Goal: Information Seeking & Learning: Learn about a topic

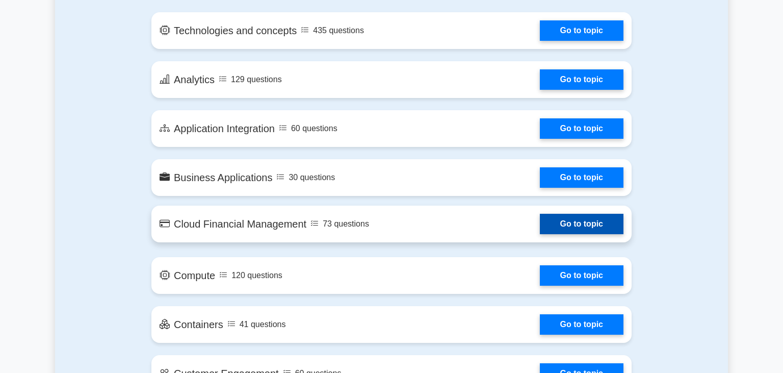
scroll to position [646, 0]
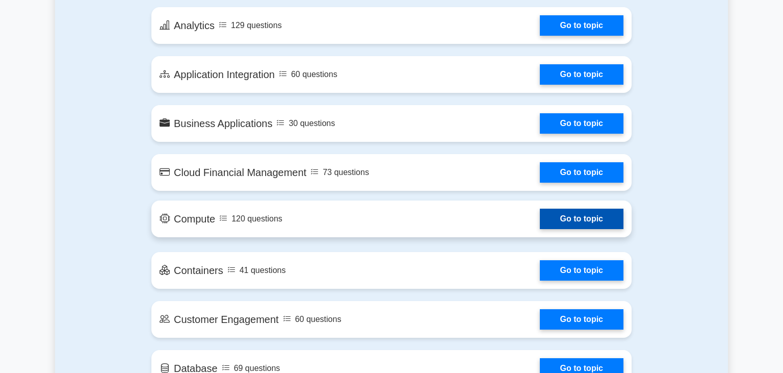
click at [580, 211] on link "Go to topic" at bounding box center [582, 219] width 84 height 20
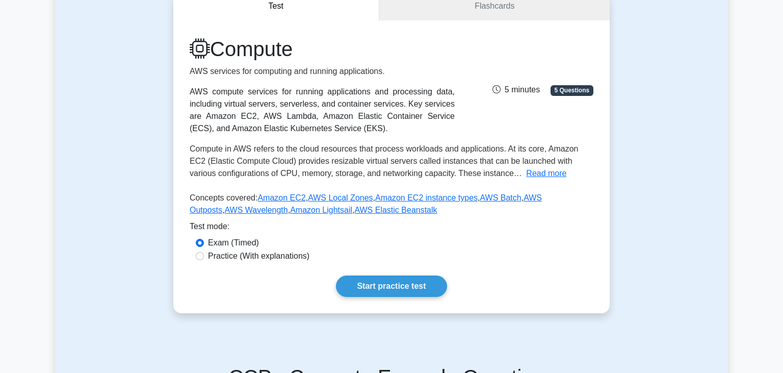
scroll to position [54, 0]
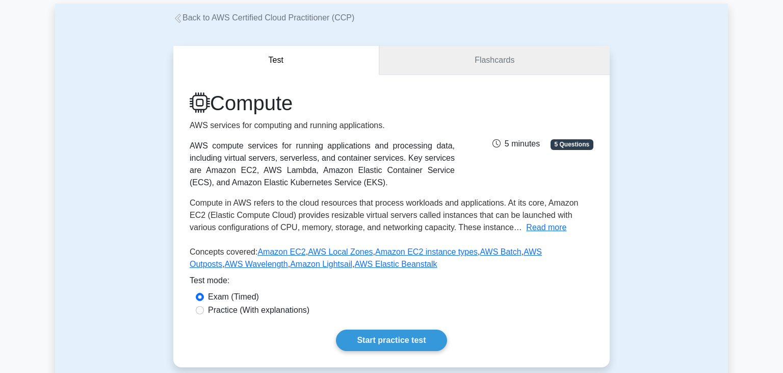
click at [465, 72] on link "Flashcards" at bounding box center [494, 60] width 230 height 29
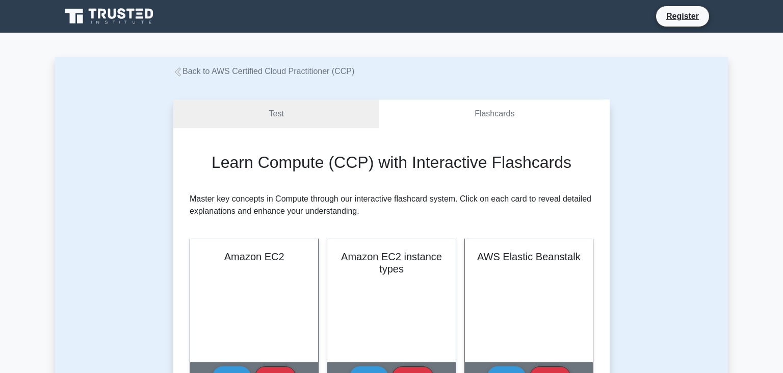
scroll to position [54, 0]
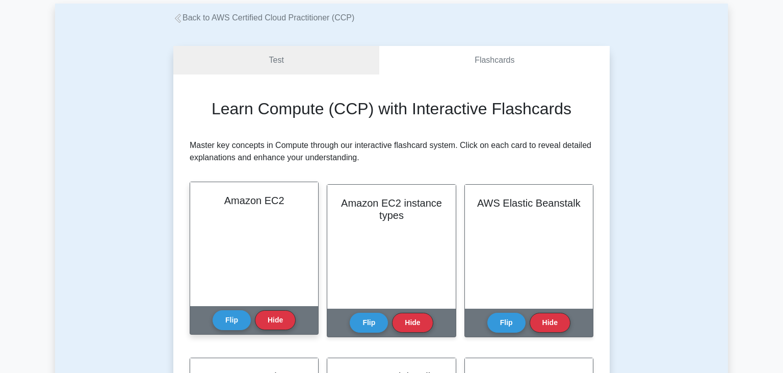
click at [268, 243] on div "Amazon EC2" at bounding box center [254, 244] width 128 height 124
click at [272, 322] on button "Hide" at bounding box center [275, 320] width 41 height 20
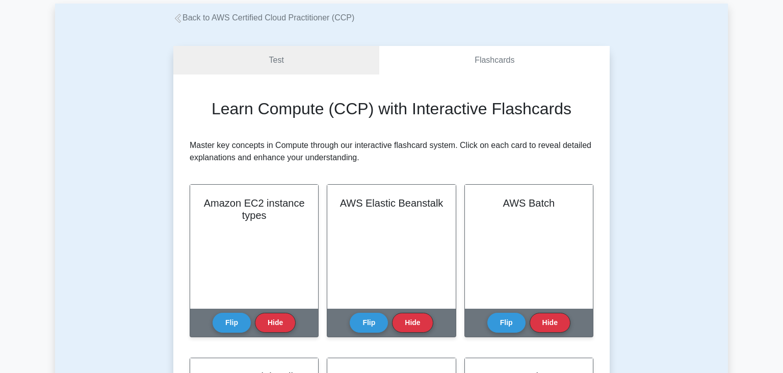
click at [272, 322] on button "Hide" at bounding box center [275, 323] width 41 height 20
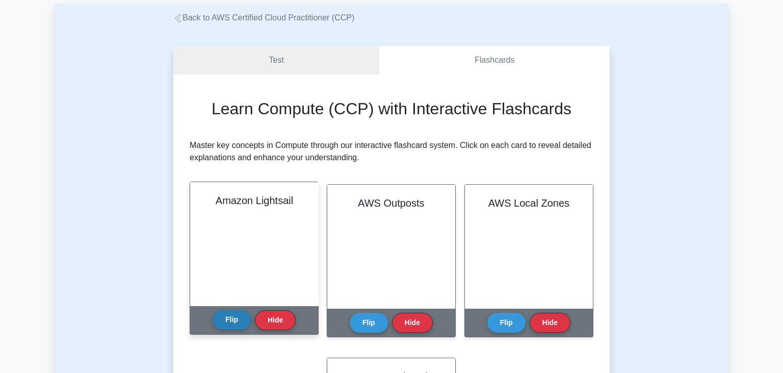
click at [240, 323] on button "Flip" at bounding box center [232, 320] width 38 height 20
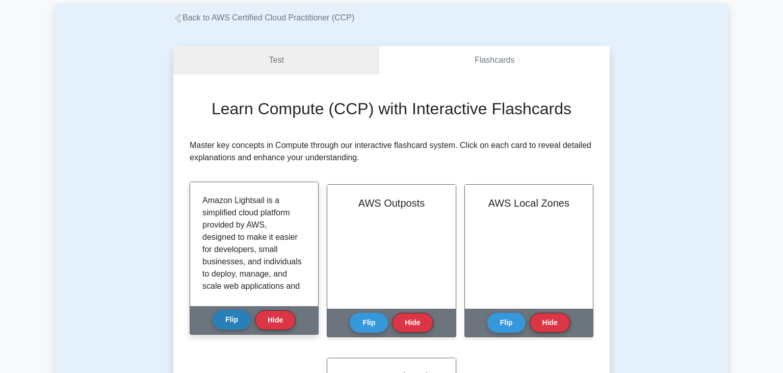
click at [240, 323] on button "Flip" at bounding box center [232, 320] width 38 height 20
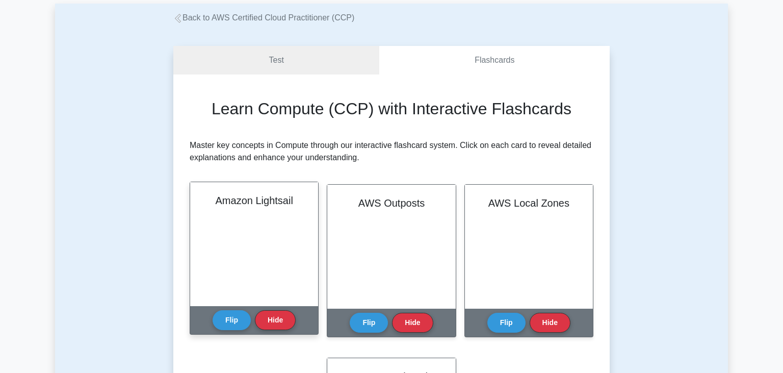
scroll to position [132, 0]
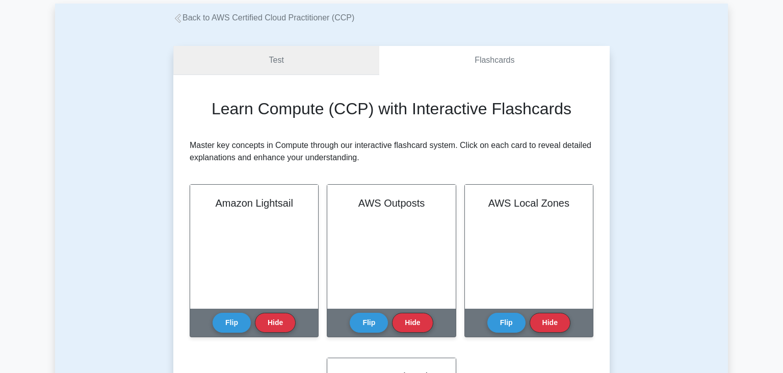
click at [270, 72] on link "Test" at bounding box center [276, 60] width 206 height 29
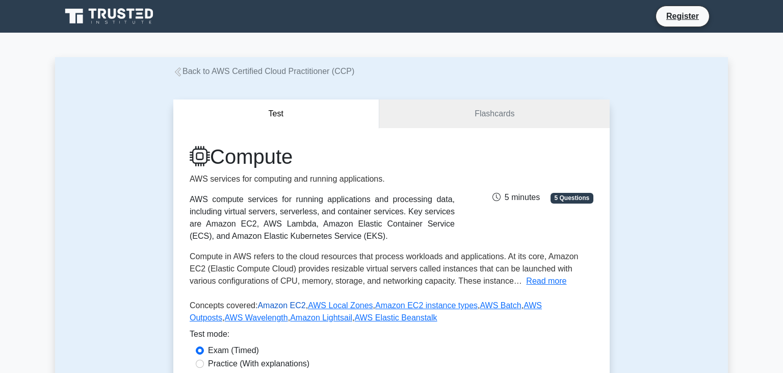
scroll to position [108, 0]
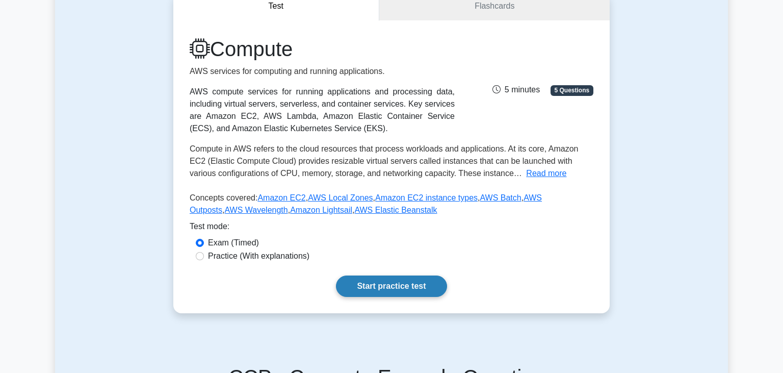
click at [375, 283] on link "Start practice test" at bounding box center [391, 285] width 111 height 21
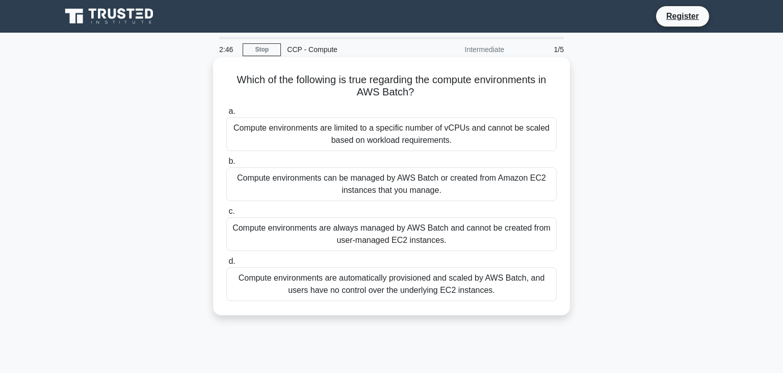
click at [423, 289] on div "Compute environments are automatically provisioned and scaled by AWS Batch, and…" at bounding box center [391, 284] width 330 height 34
click at [226, 265] on input "d. Compute environments are automatically provisioned and scaled by AWS Batch, …" at bounding box center [226, 261] width 0 height 7
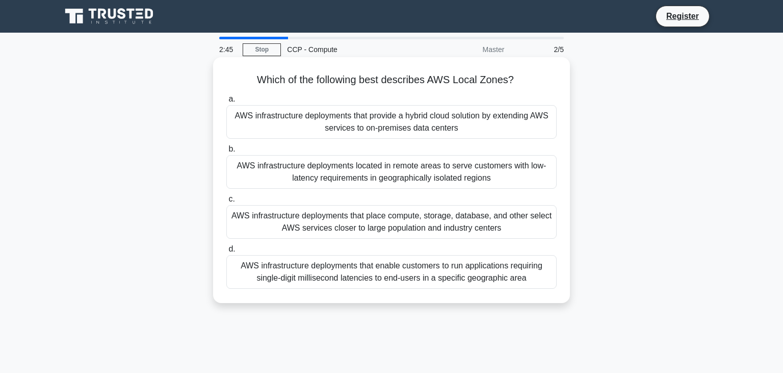
click at [400, 278] on div "AWS infrastructure deployments that enable customers to run applications requir…" at bounding box center [391, 272] width 330 height 34
click at [226, 252] on input "d. AWS infrastructure deployments that enable customers to run applications req…" at bounding box center [226, 249] width 0 height 7
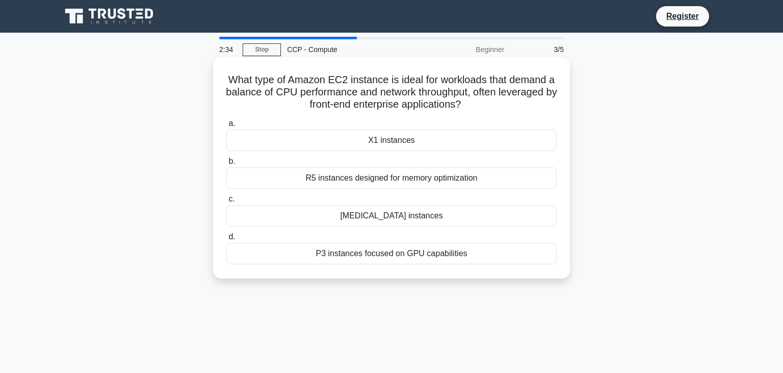
click at [390, 216] on div "[MEDICAL_DATA] instances" at bounding box center [391, 215] width 330 height 21
click at [226, 202] on input "c. [MEDICAL_DATA] instances" at bounding box center [226, 199] width 0 height 7
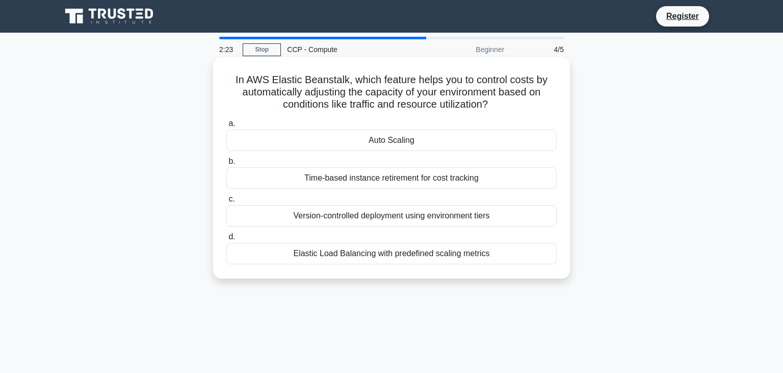
click at [403, 219] on div "Version-controlled deployment using environment tiers" at bounding box center [391, 215] width 330 height 21
click at [226, 202] on input "c. Version-controlled deployment using environment tiers" at bounding box center [226, 199] width 0 height 7
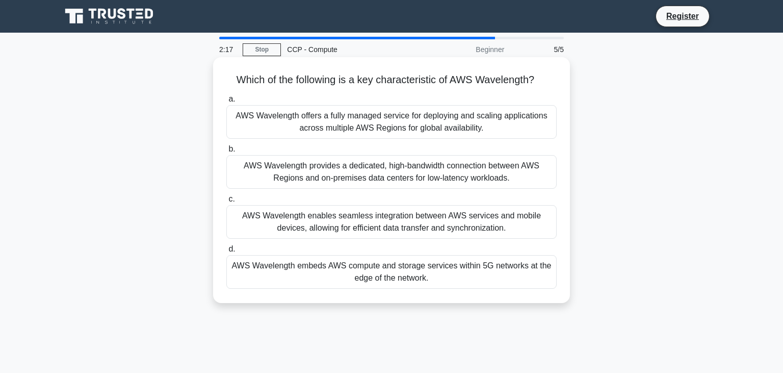
click at [410, 172] on div "AWS Wavelength provides a dedicated, high-bandwidth connection between AWS Regi…" at bounding box center [391, 172] width 330 height 34
click at [226, 152] on input "b. AWS Wavelength provides a dedicated, high-bandwidth connection between AWS R…" at bounding box center [226, 149] width 0 height 7
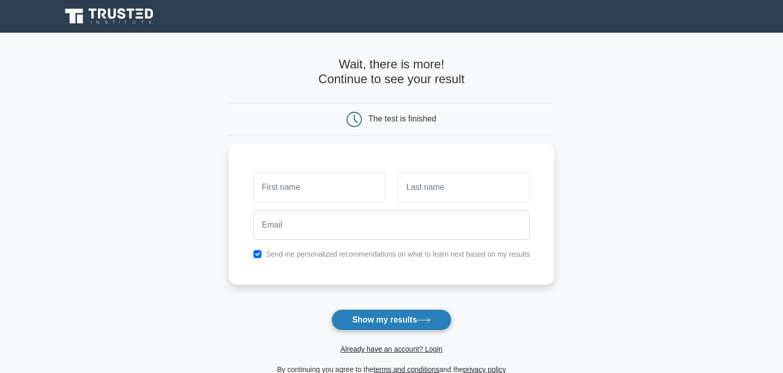
click at [412, 320] on button "Show my results" at bounding box center [391, 319] width 120 height 21
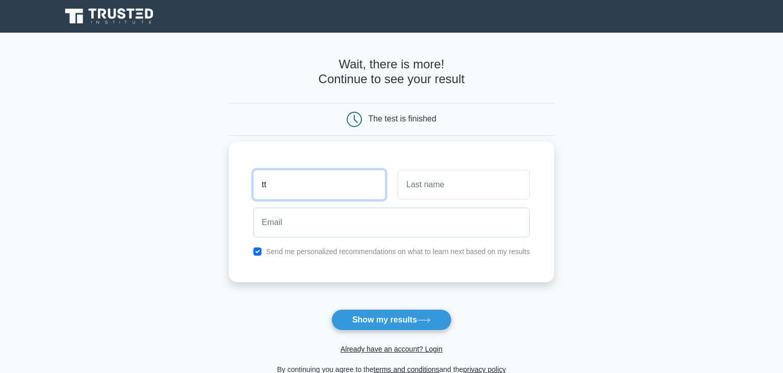
type input "tt"
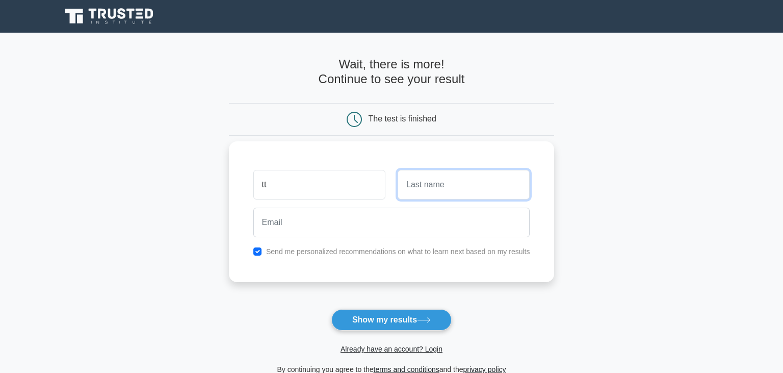
click at [439, 188] on input "text" at bounding box center [464, 185] width 132 height 30
type input "tt"
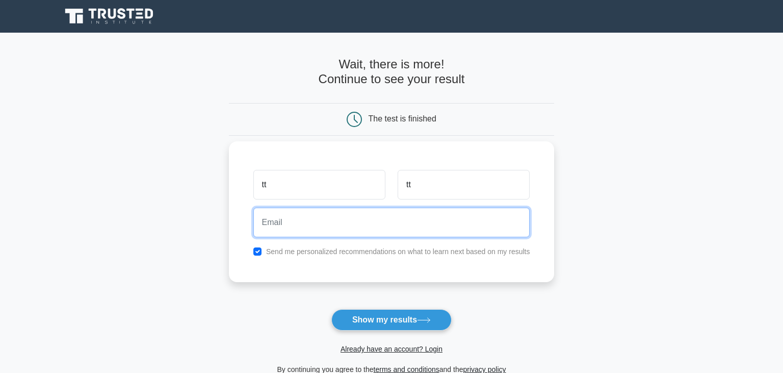
click at [366, 229] on input "email" at bounding box center [391, 223] width 277 height 30
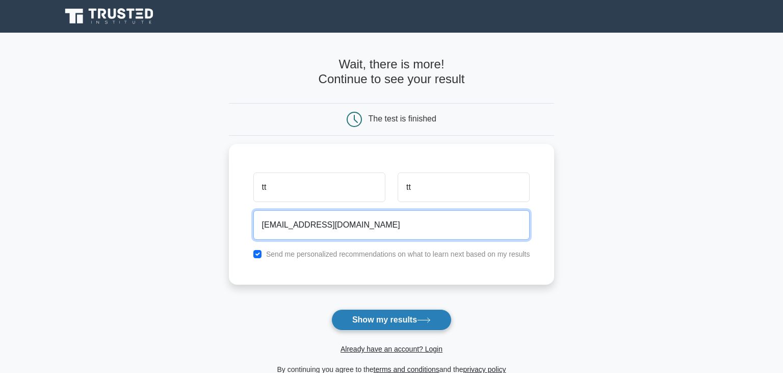
type input "kyannkankaung@gmail.com"
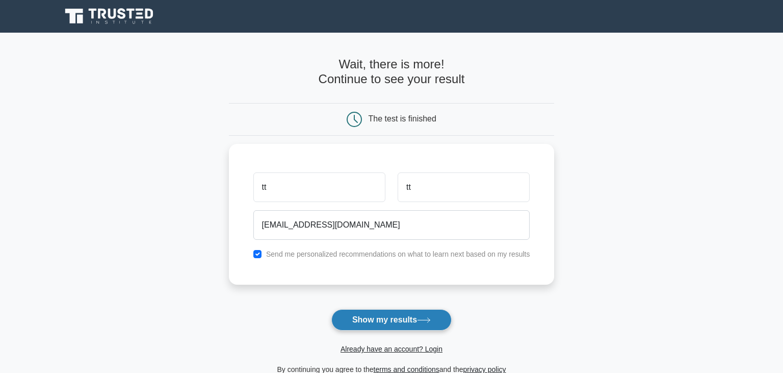
click at [381, 317] on button "Show my results" at bounding box center [391, 319] width 120 height 21
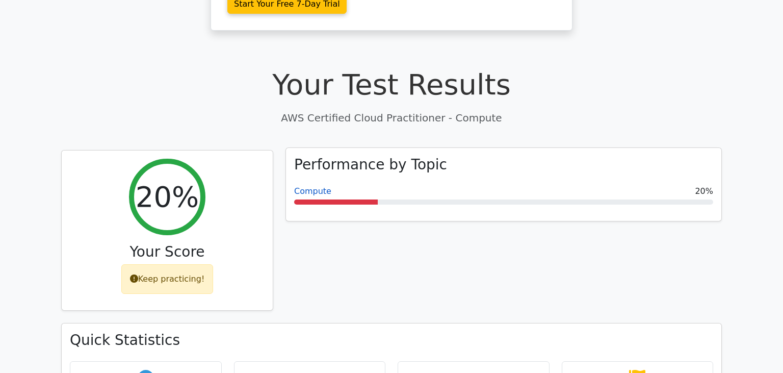
scroll to position [377, 0]
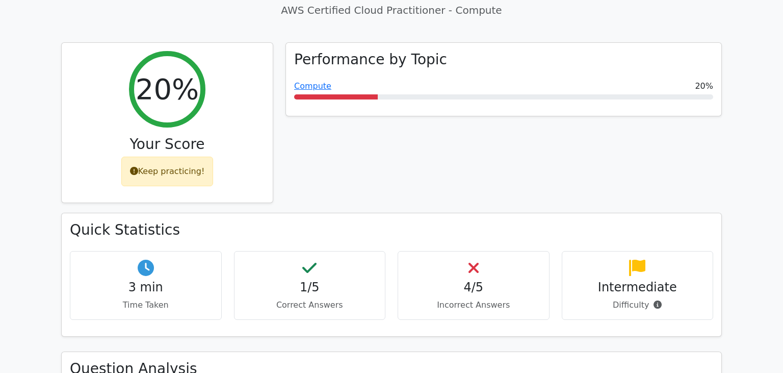
click at [476, 251] on div "4/5 Incorrect Answers" at bounding box center [474, 285] width 152 height 69
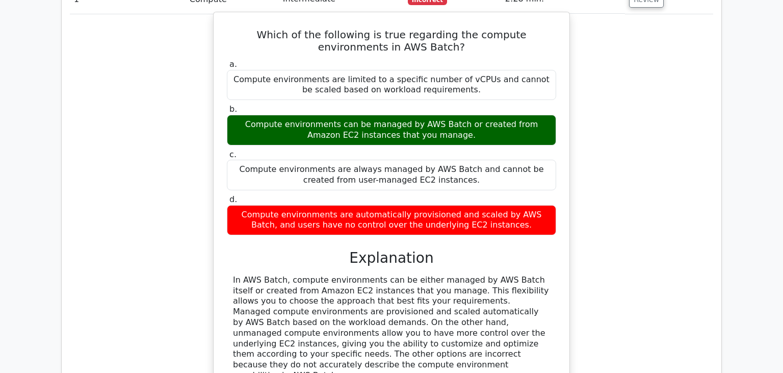
scroll to position [754, 0]
